Goal: Information Seeking & Learning: Learn about a topic

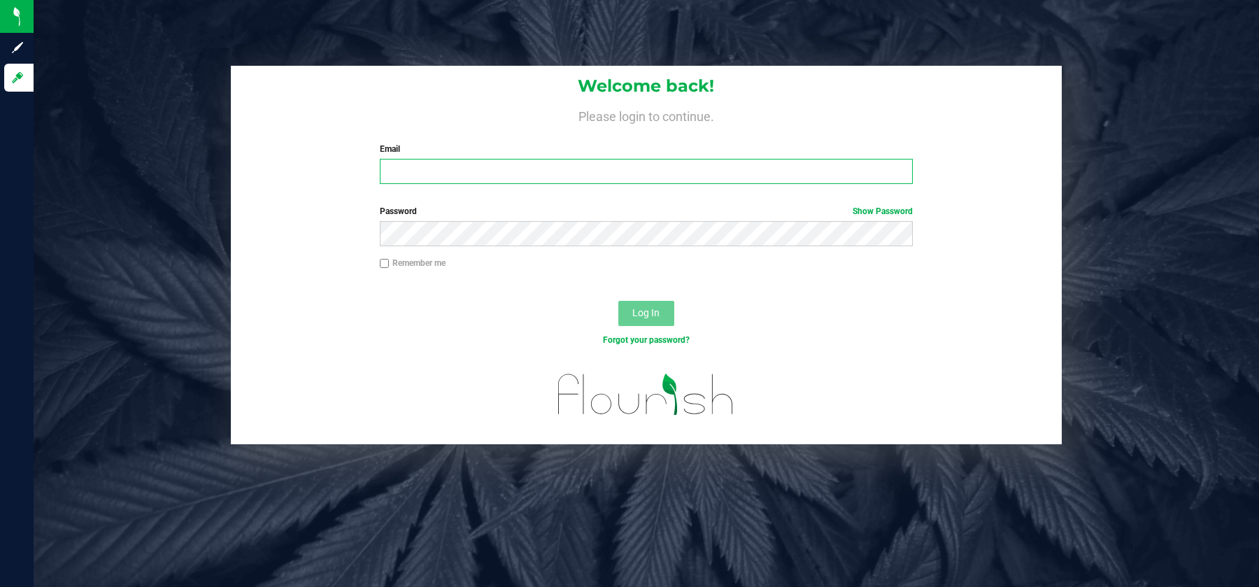
click at [618, 176] on input "Email" at bounding box center [646, 171] width 533 height 25
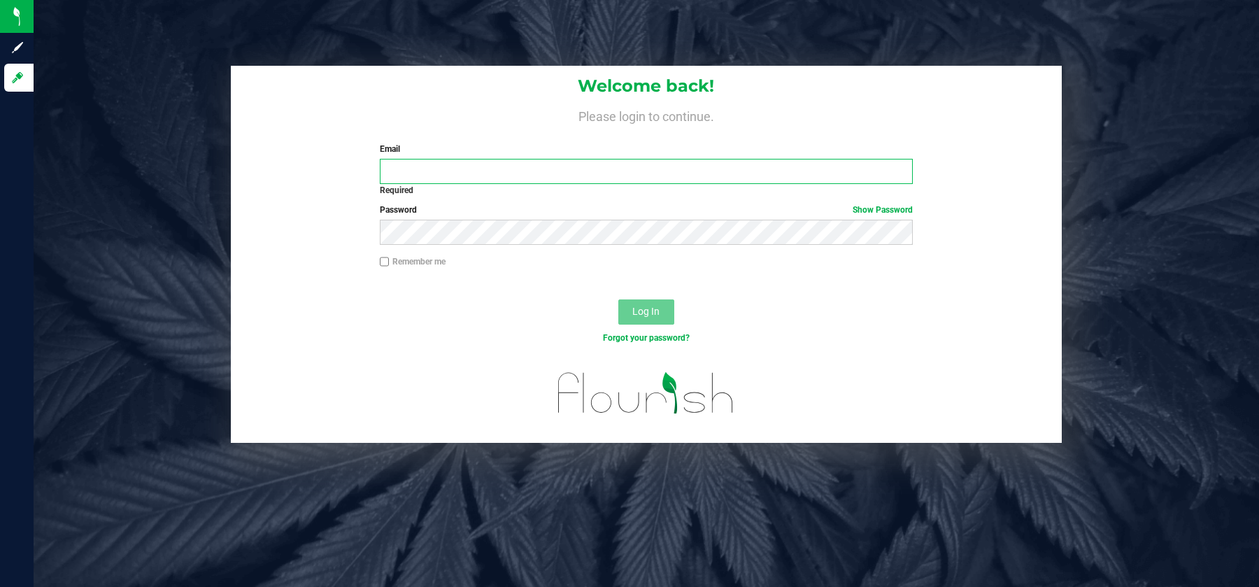
type input "[EMAIL_ADDRESS][DOMAIN_NAME]"
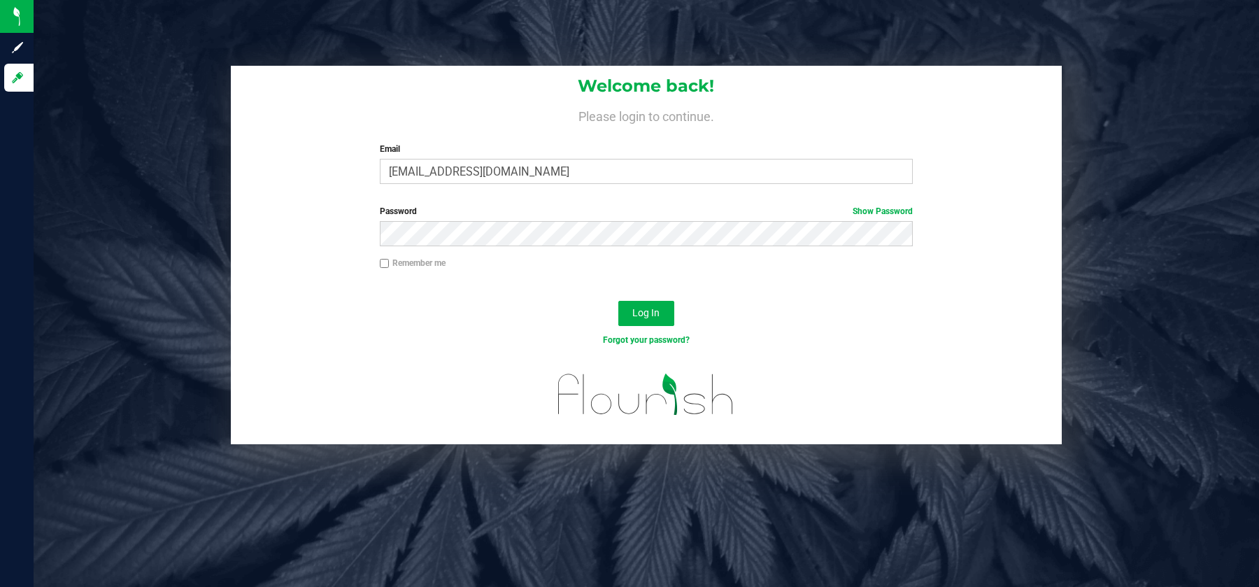
click at [429, 261] on label "Remember me" at bounding box center [413, 263] width 66 height 13
click at [390, 261] on input "Remember me" at bounding box center [385, 264] width 10 height 10
checkbox input "true"
click at [648, 318] on button "Log In" at bounding box center [646, 313] width 56 height 25
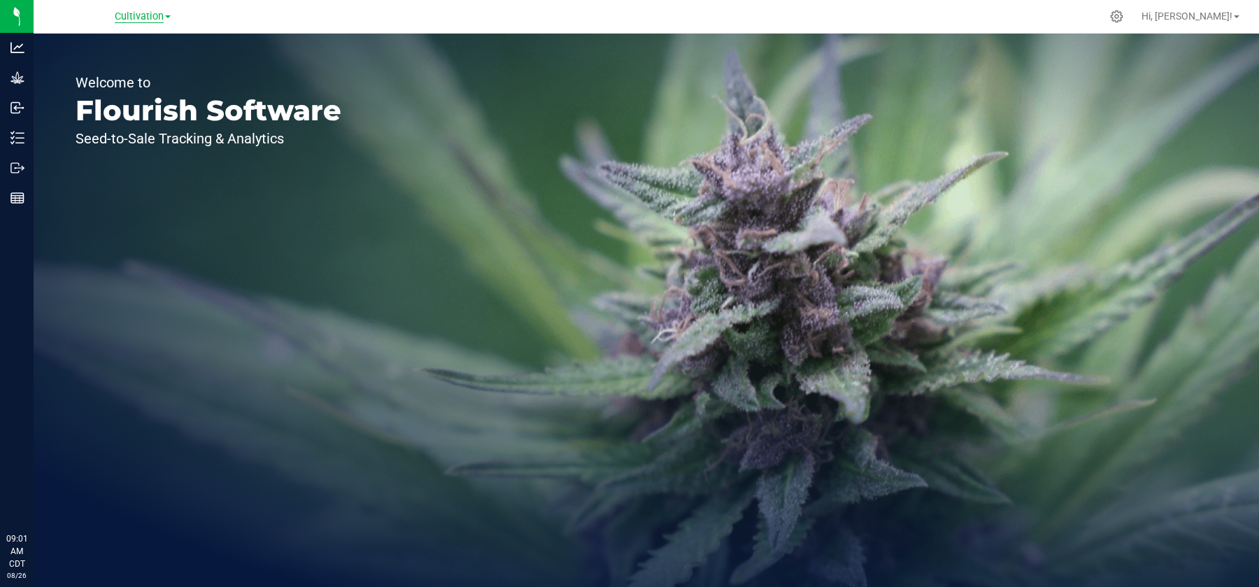
click at [154, 13] on span "Cultivation" at bounding box center [139, 16] width 49 height 13
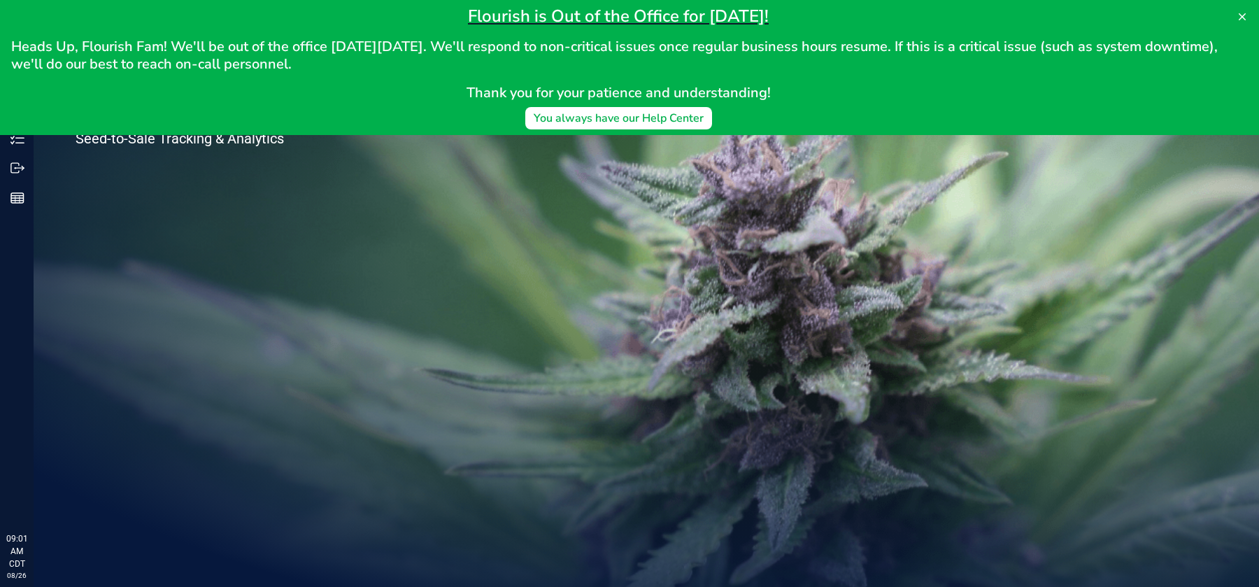
click at [89, 85] on h2 "Thank you for your patience and understanding!" at bounding box center [618, 92] width 1214 height 17
click at [583, 154] on div "Welcome to Flourish Software Seed-to-Sale Tracking & Analytics" at bounding box center [647, 310] width 1226 height 553
click at [1249, 21] on button at bounding box center [1242, 17] width 22 height 22
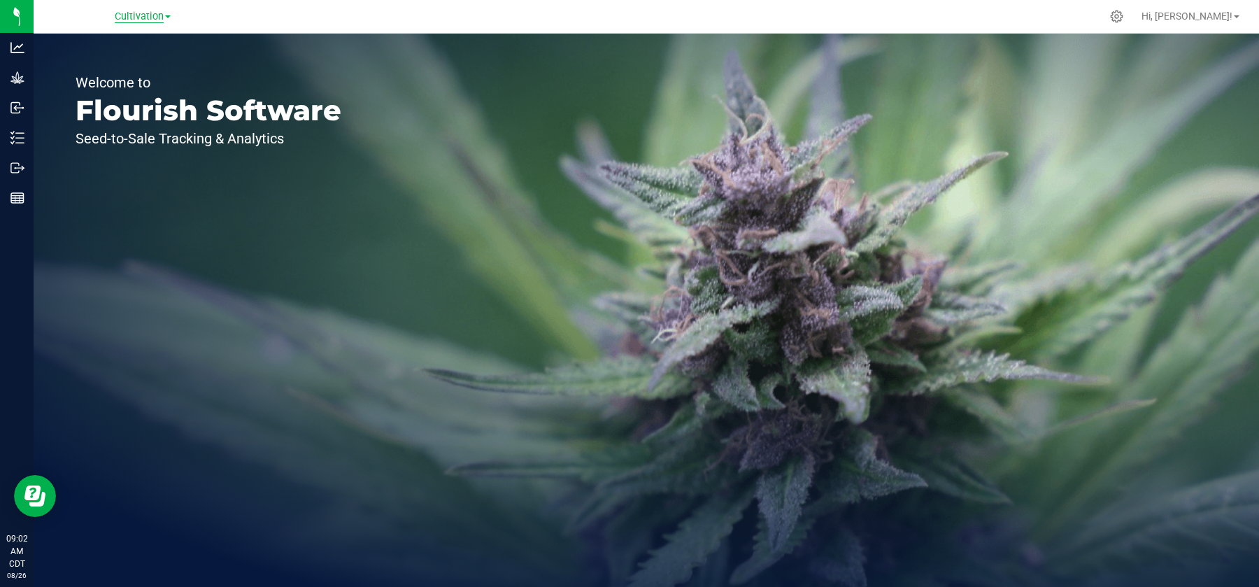
click at [136, 11] on span "Cultivation" at bounding box center [139, 16] width 49 height 13
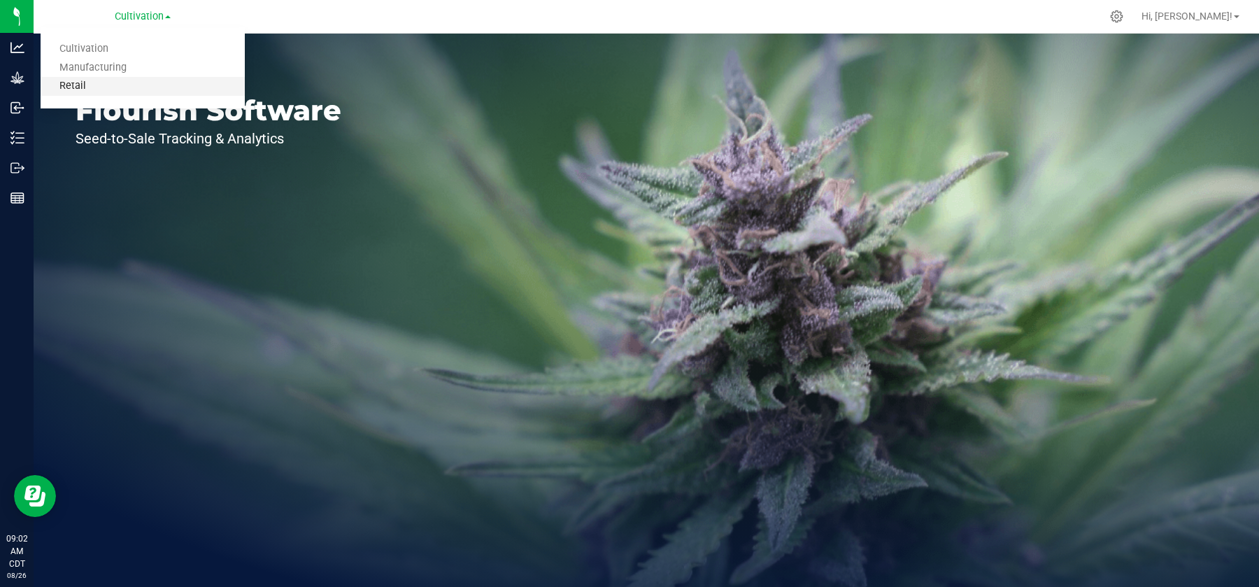
click at [75, 87] on link "Retail" at bounding box center [143, 86] width 204 height 19
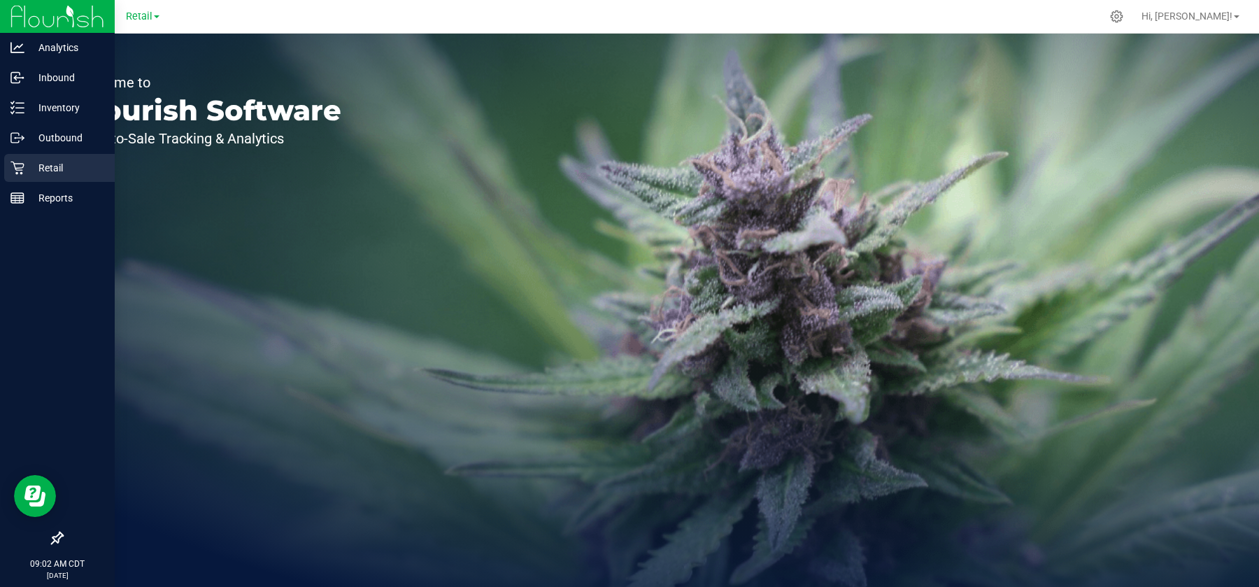
click at [34, 167] on p "Retail" at bounding box center [66, 167] width 84 height 17
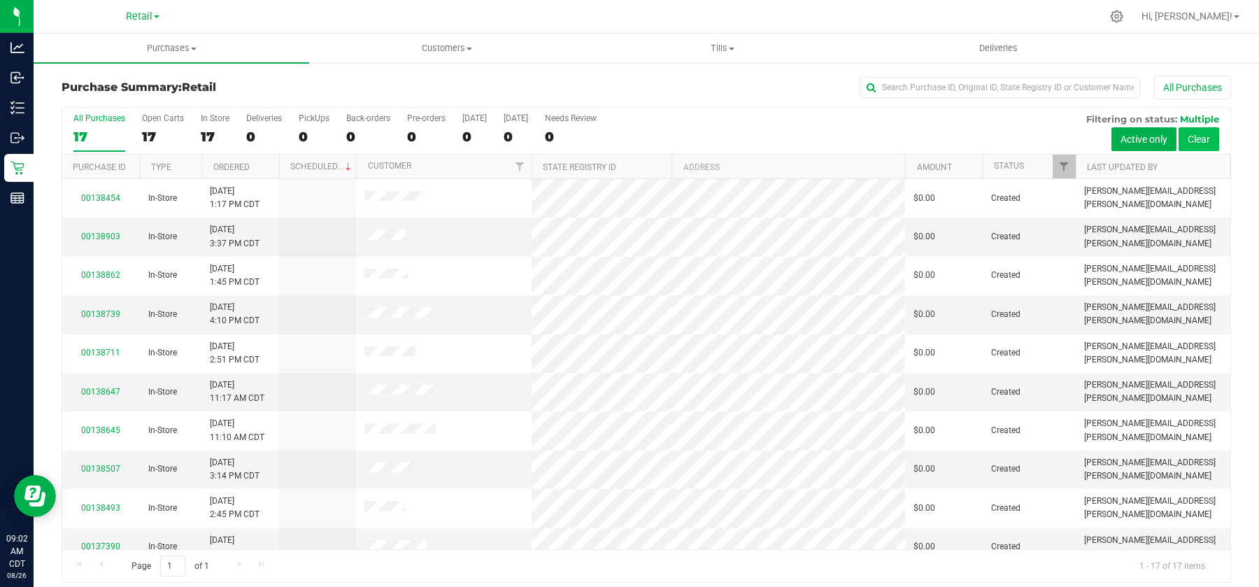
click at [1205, 139] on button "Clear" at bounding box center [1199, 139] width 41 height 24
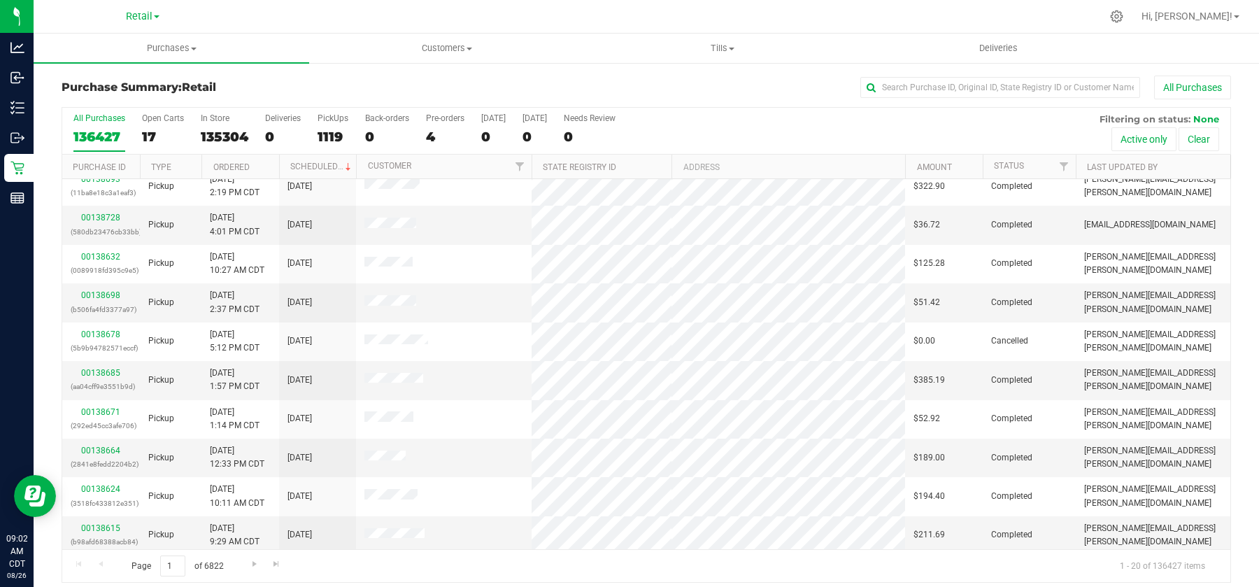
scroll to position [7, 0]
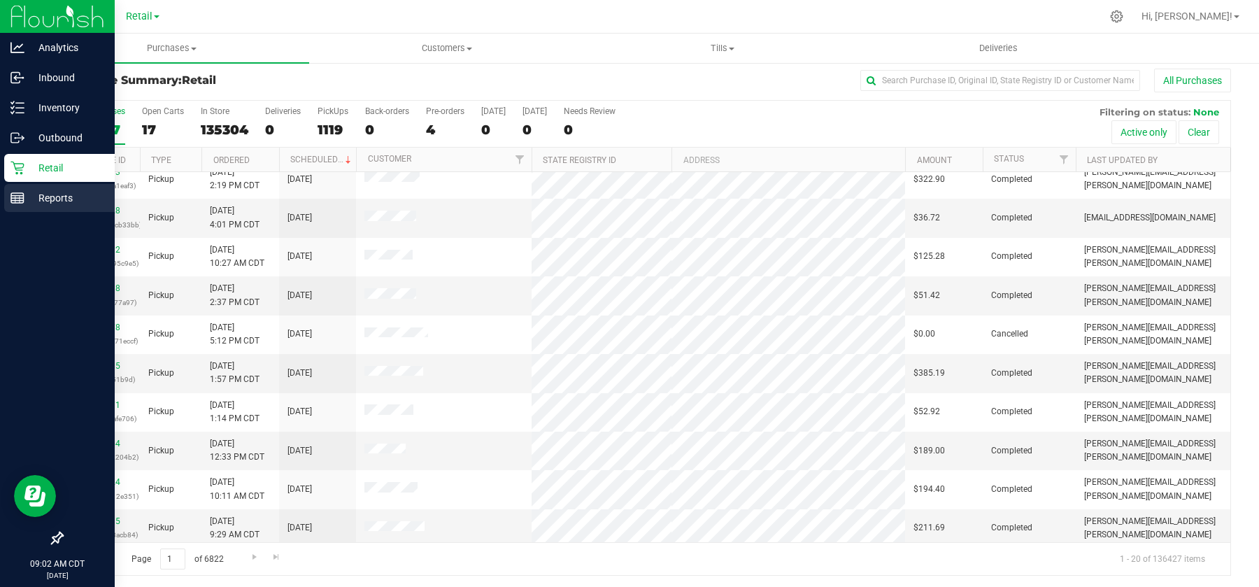
click at [22, 197] on icon at bounding box center [17, 198] width 14 height 14
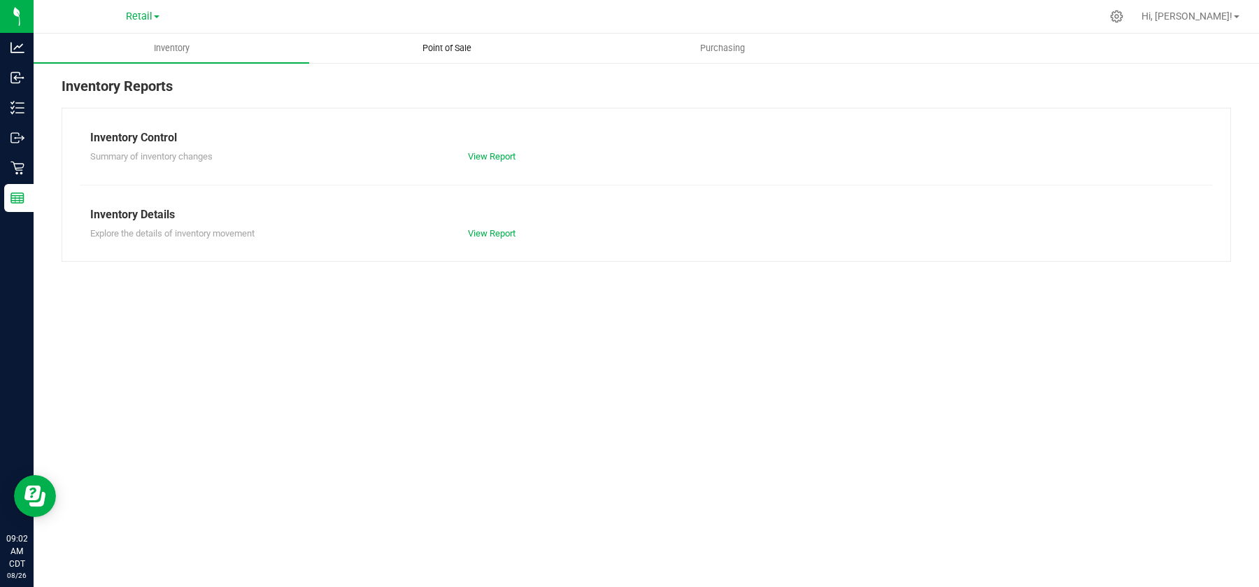
click at [449, 43] on span "Point of Sale" at bounding box center [447, 48] width 87 height 13
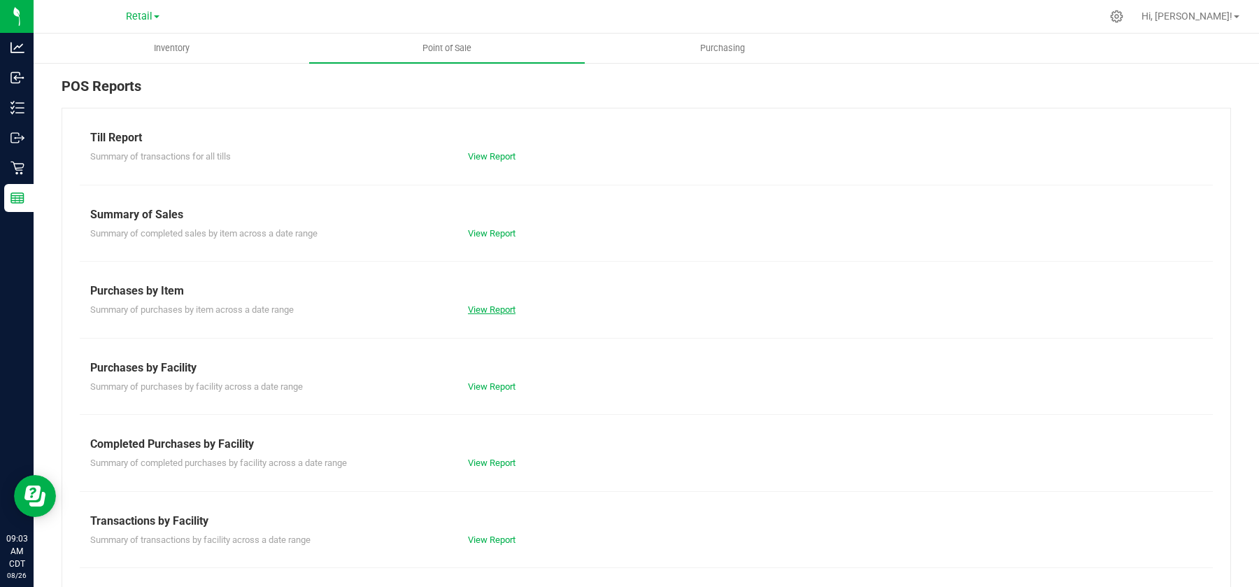
click at [502, 308] on link "View Report" at bounding box center [492, 309] width 48 height 10
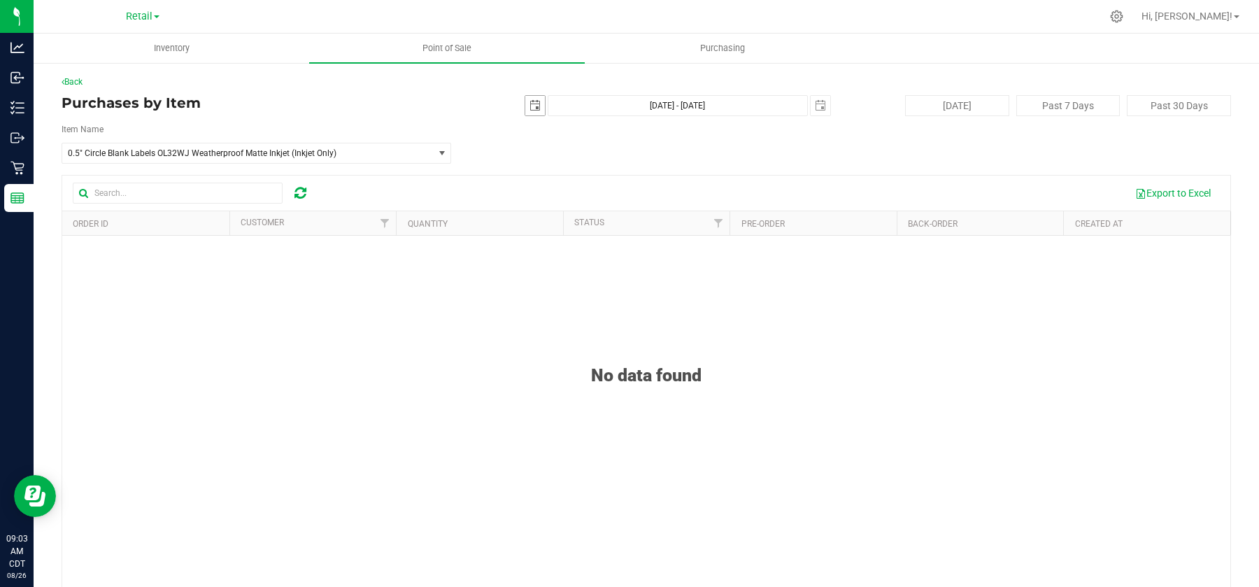
click at [533, 103] on span "select" at bounding box center [535, 105] width 11 height 11
click at [534, 130] on link "[DATE]" at bounding box center [599, 133] width 150 height 22
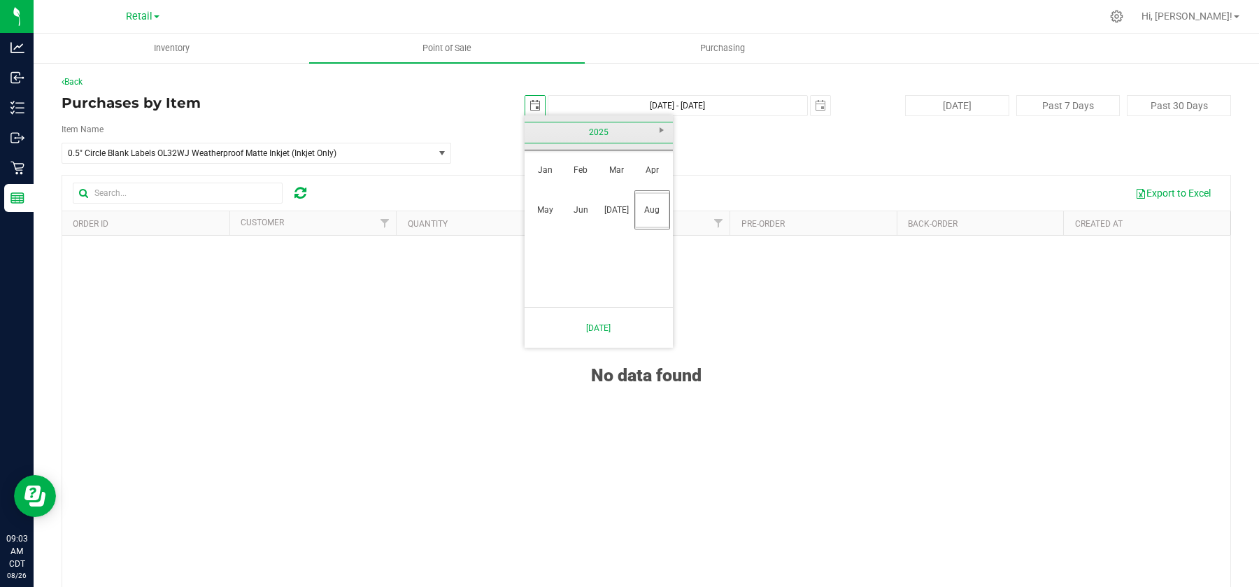
click at [533, 130] on link "2025" at bounding box center [599, 133] width 150 height 22
click at [659, 129] on link "[DATE]-[DATE]" at bounding box center [599, 133] width 150 height 22
click at [659, 129] on div "[DATE]-[DATE]" at bounding box center [598, 132] width 155 height 35
click at [660, 127] on div "[DATE]-[DATE]" at bounding box center [598, 132] width 155 height 35
click at [651, 171] on link "[DATE] - [DATE]" at bounding box center [652, 170] width 36 height 36
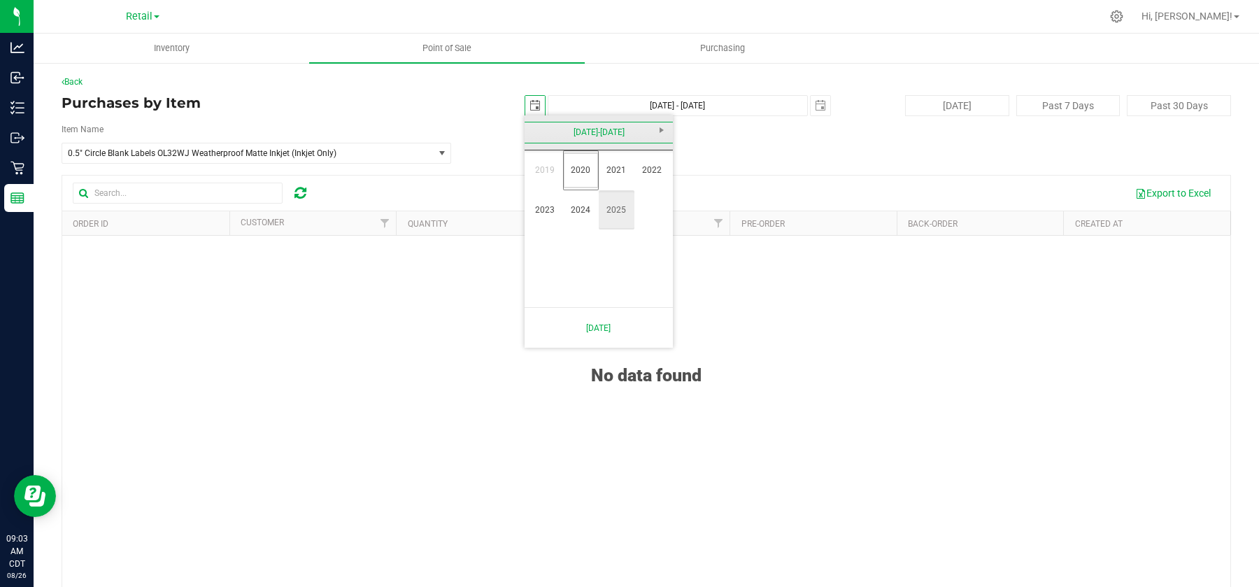
click at [615, 206] on link "2025" at bounding box center [617, 210] width 36 height 36
click at [553, 174] on link "Jan" at bounding box center [545, 170] width 36 height 36
click at [598, 178] on link "1" at bounding box center [598, 182] width 20 height 22
type input "[DATE]"
type input "[DATE] - [DATE]"
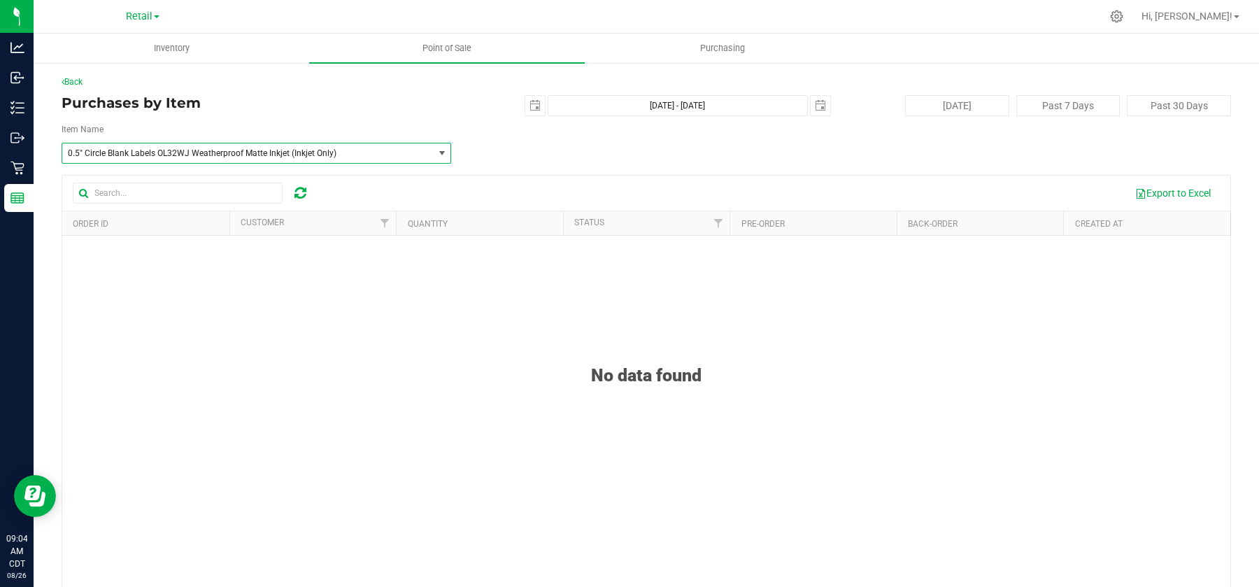
click at [446, 154] on span "select" at bounding box center [442, 153] width 11 height 11
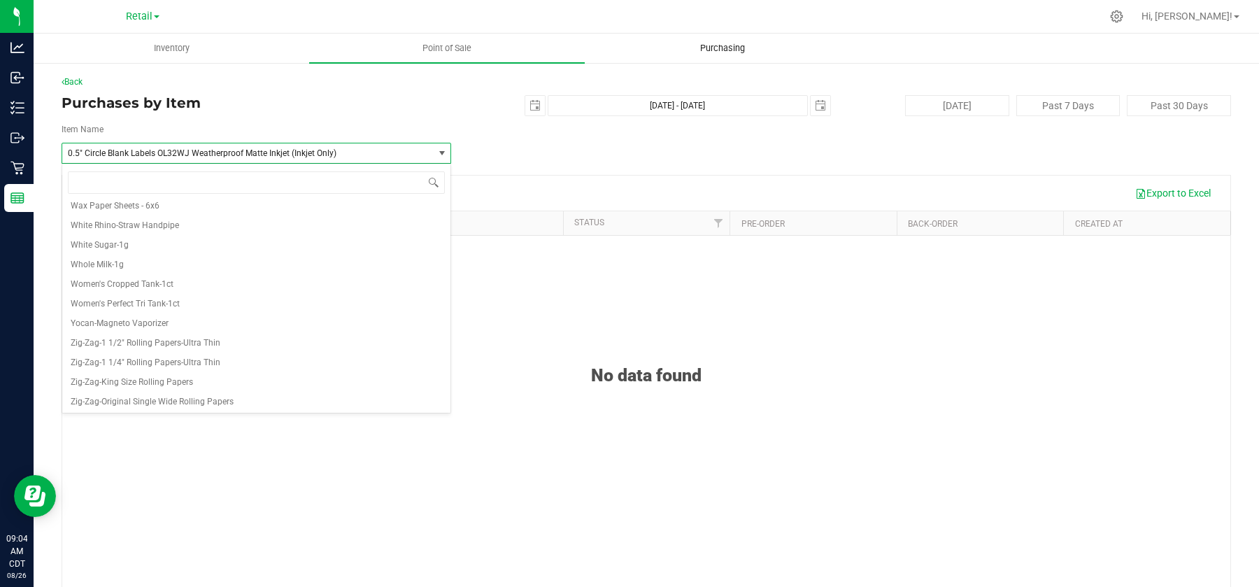
click at [630, 54] on uib-tab-heading "Purchasing" at bounding box center [723, 48] width 274 height 28
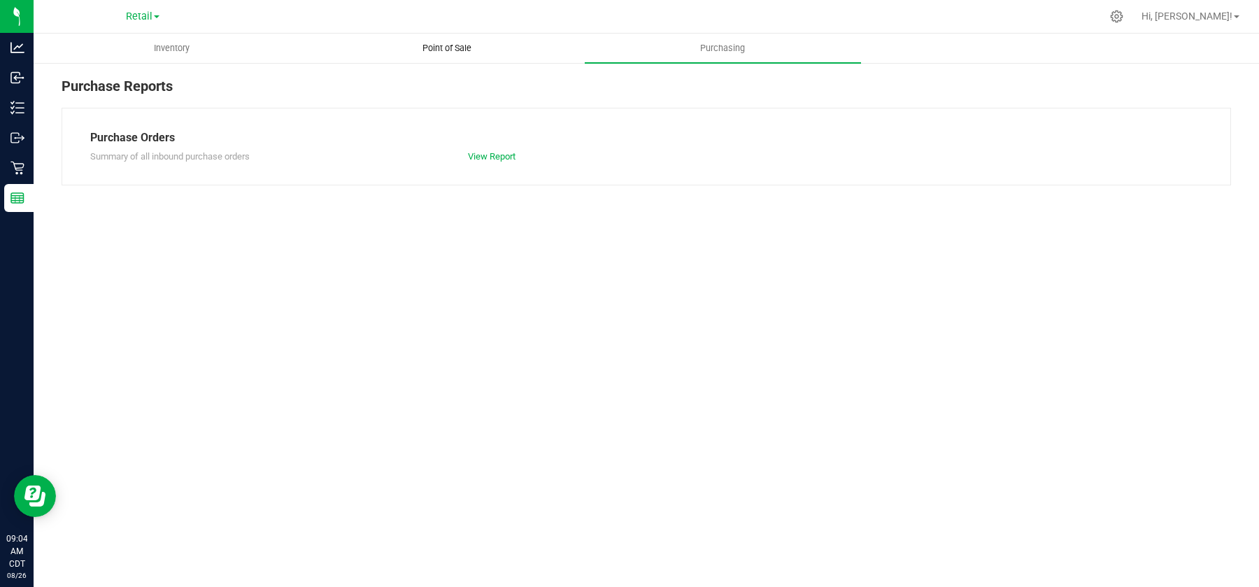
click at [467, 55] on uib-tab-heading "Point of Sale" at bounding box center [447, 48] width 274 height 28
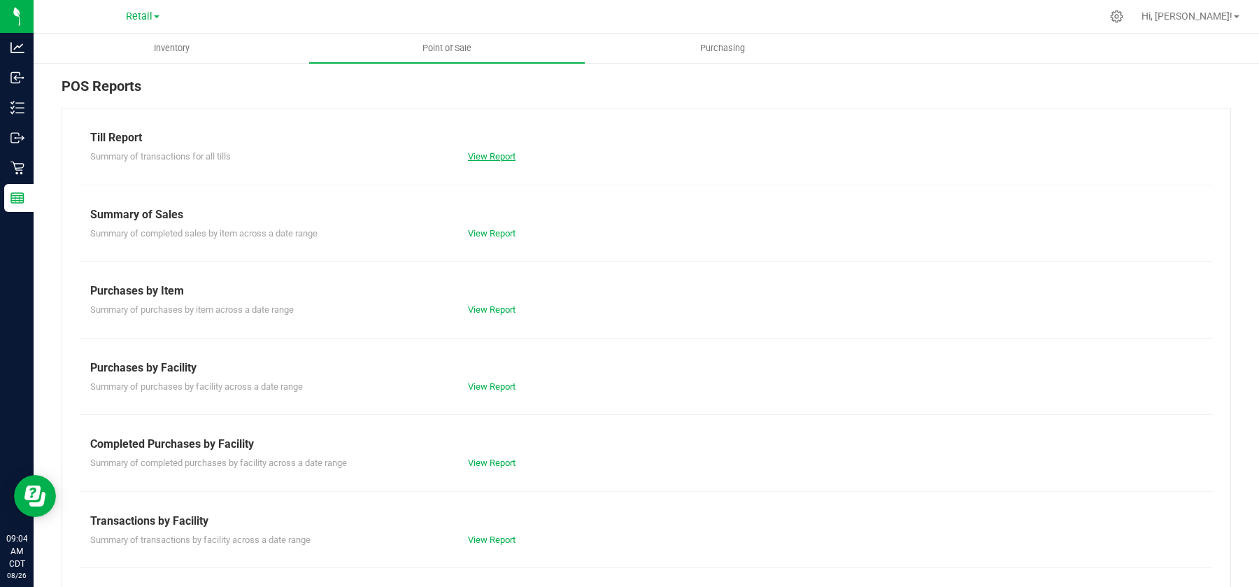
click at [498, 157] on link "View Report" at bounding box center [492, 156] width 48 height 10
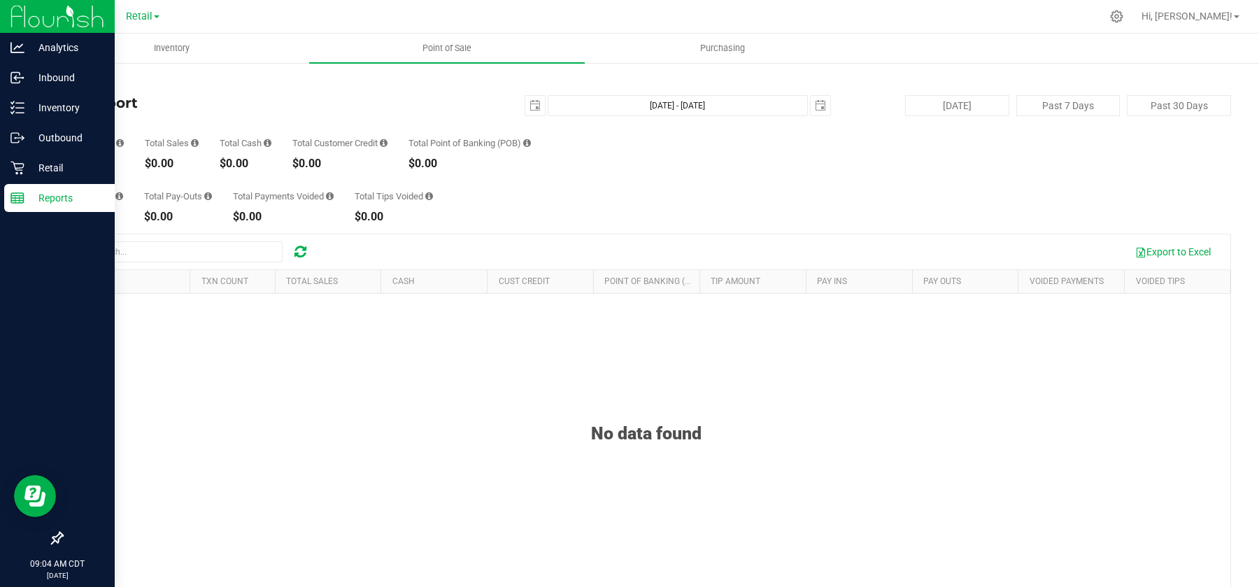
click at [55, 196] on p "Reports" at bounding box center [66, 198] width 84 height 17
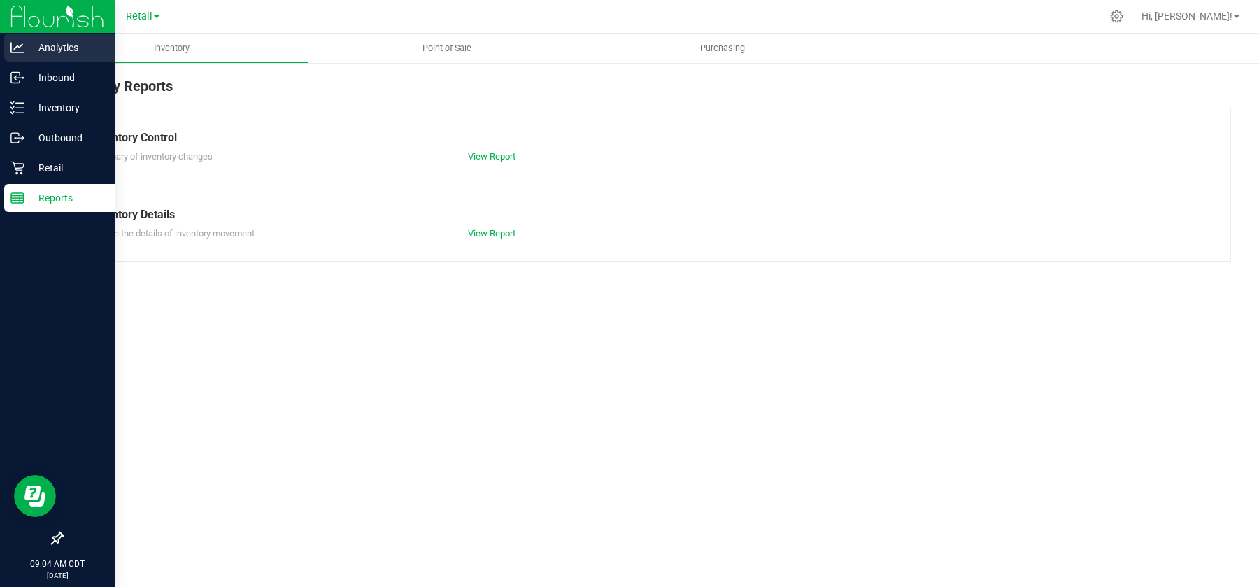
click at [60, 40] on p "Analytics" at bounding box center [66, 47] width 84 height 17
